Goal: Transaction & Acquisition: Purchase product/service

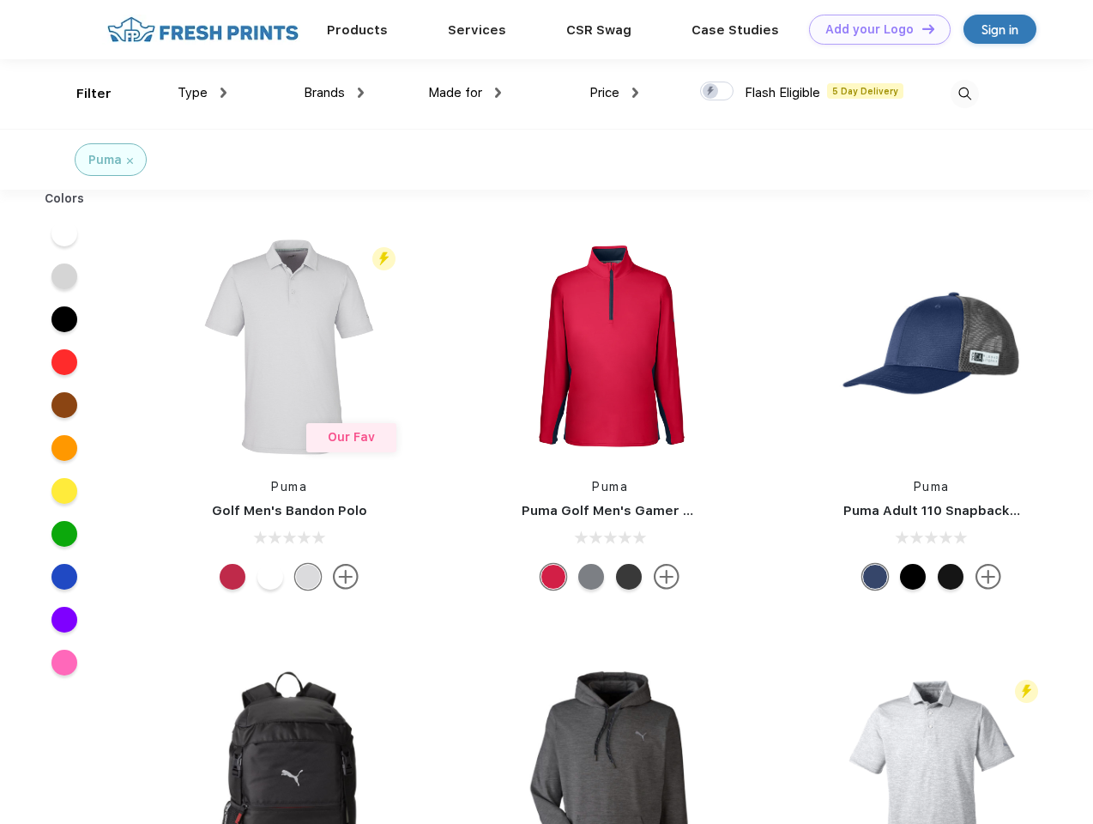
click at [873, 29] on link "Add your Logo Design Tool" at bounding box center [880, 30] width 142 height 30
click at [0, 0] on div "Design Tool" at bounding box center [0, 0] width 0 height 0
click at [921, 28] on link "Add your Logo Design Tool" at bounding box center [880, 30] width 142 height 30
click at [82, 94] on div "Filter" at bounding box center [93, 94] width 35 height 20
click at [202, 93] on span "Type" at bounding box center [193, 92] width 30 height 15
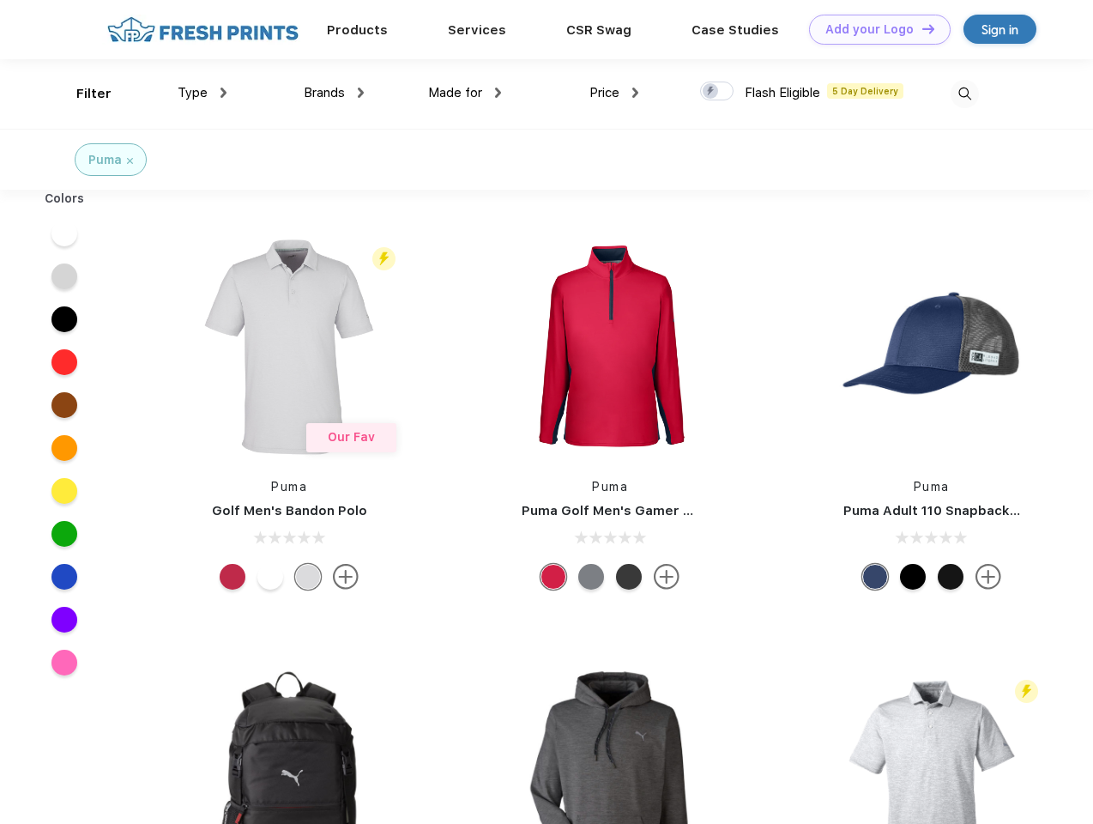
click at [334, 93] on span "Brands" at bounding box center [324, 92] width 41 height 15
click at [465, 93] on span "Made for" at bounding box center [455, 92] width 54 height 15
click at [614, 93] on span "Price" at bounding box center [604, 92] width 30 height 15
click at [717, 92] on div at bounding box center [716, 90] width 33 height 19
click at [711, 92] on input "checkbox" at bounding box center [705, 86] width 11 height 11
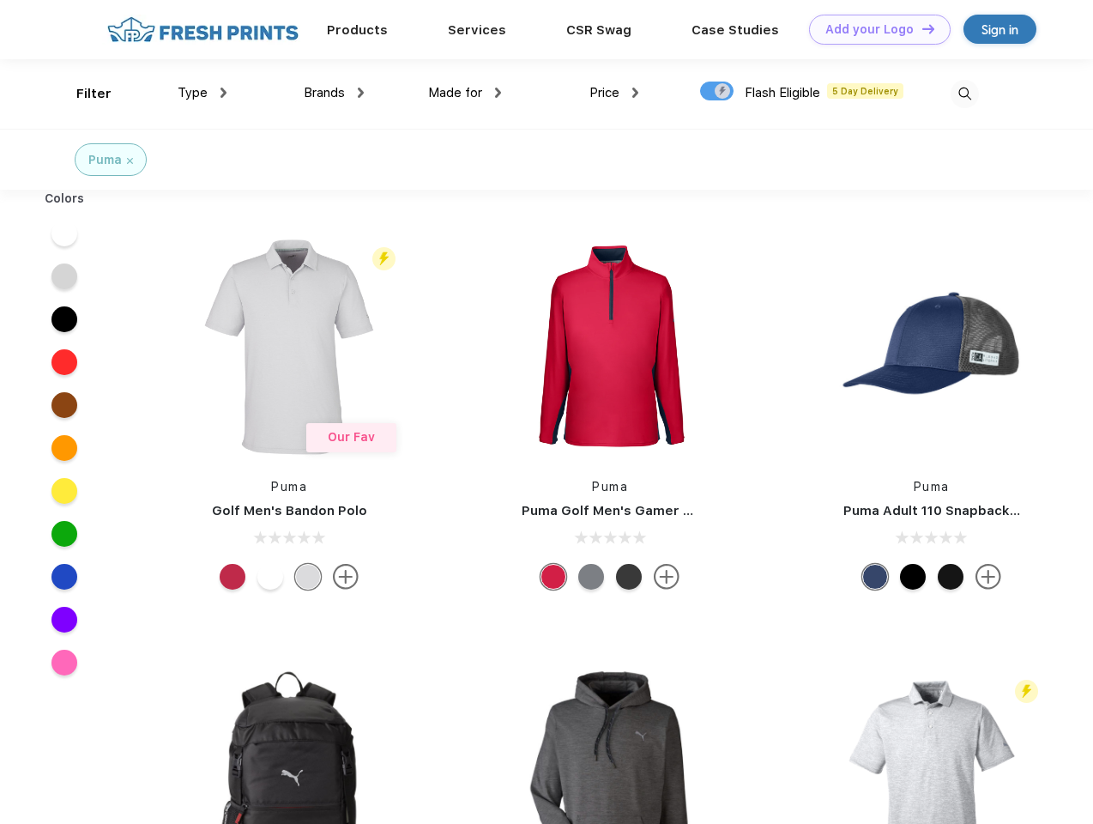
click at [964, 94] on img at bounding box center [965, 94] width 28 height 28
